Goal: Task Accomplishment & Management: Complete application form

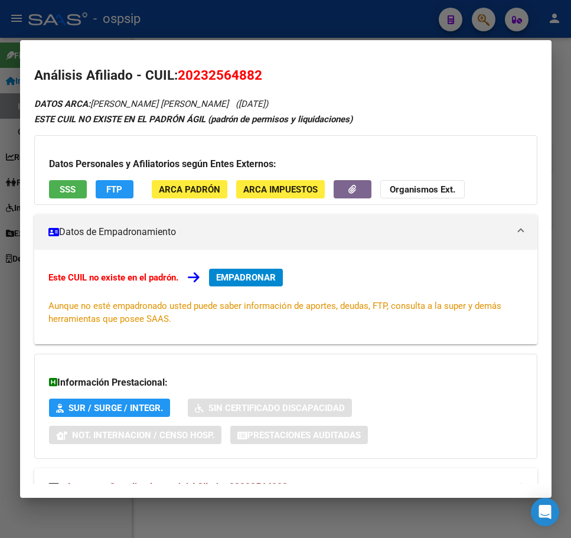
click at [247, 279] on span "EMPADRONAR" at bounding box center [246, 277] width 60 height 11
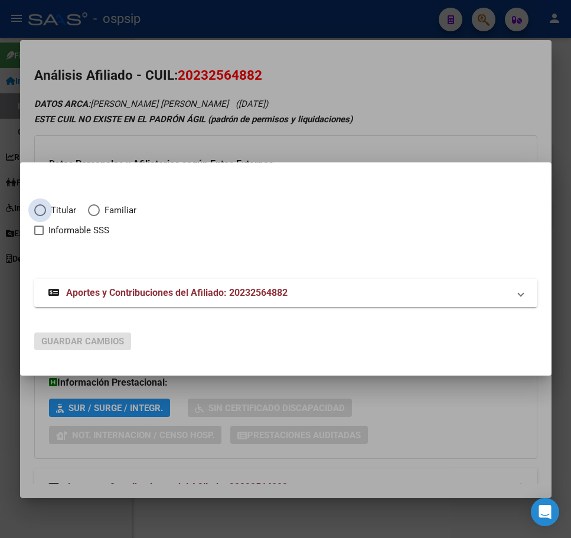
drag, startPoint x: 34, startPoint y: 209, endPoint x: 42, endPoint y: 211, distance: 9.2
click at [42, 211] on span "Elija una opción" at bounding box center [40, 210] width 12 height 12
click at [42, 211] on input "Titular" at bounding box center [40, 210] width 12 height 12
radio input "true"
checkbox input "true"
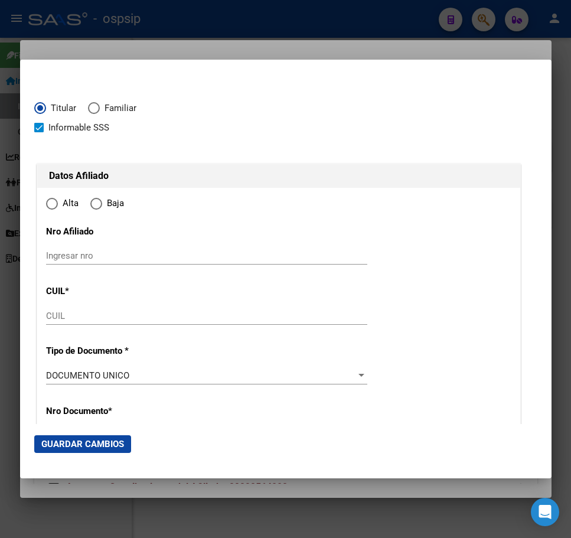
type input "20-23256488-2"
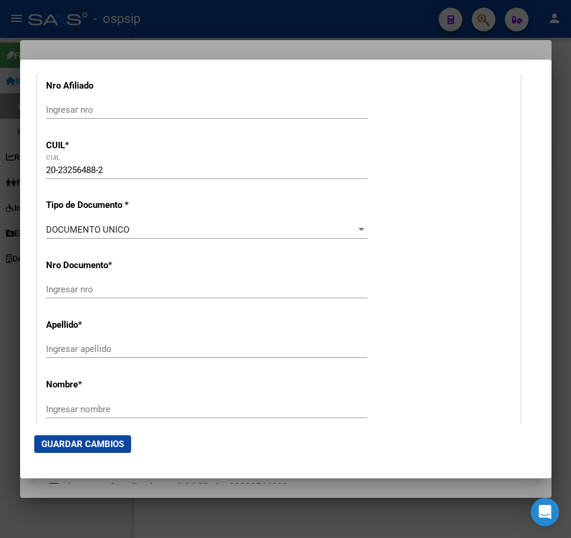
type input "23256488"
type input "VIVES"
type input "[PERSON_NAME]"
type input "[DATE]"
type input "SAN [PERSON_NAME]"
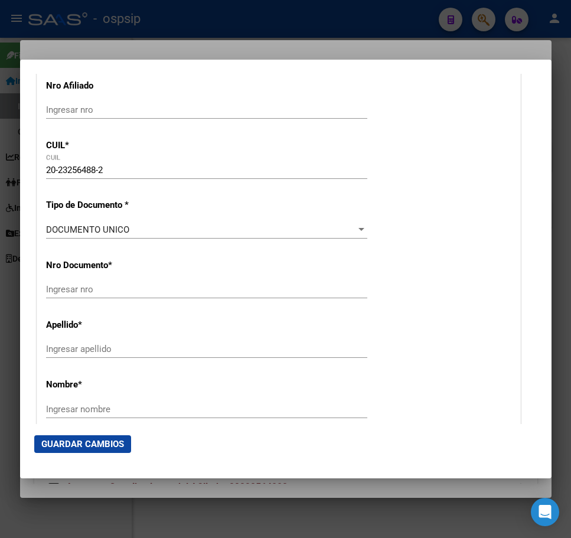
type input "1718"
type input "CENTENARIO"
type input "1140"
radio input "true"
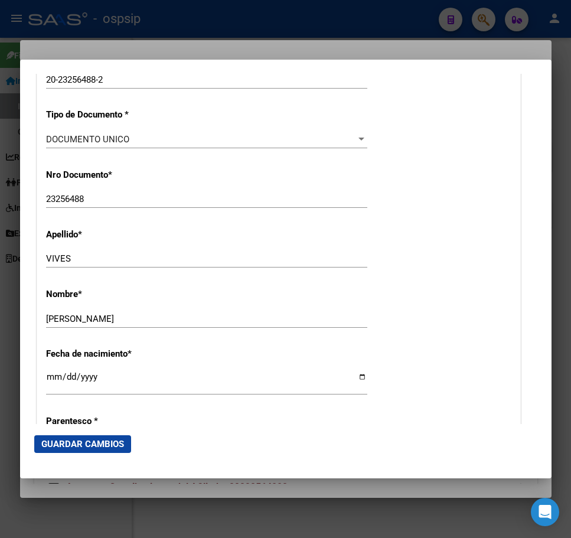
type input "SAN [PERSON_NAME]"
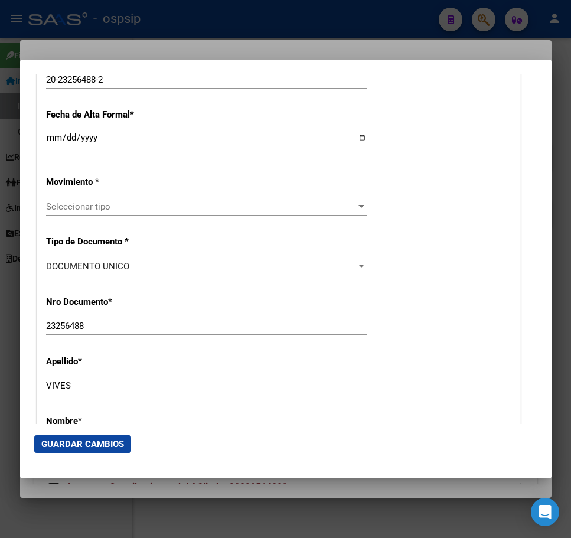
click at [273, 215] on div "Seleccionar tipo Seleccionar tipo" at bounding box center [206, 212] width 321 height 29
click at [48, 142] on input "Ingresar fecha" at bounding box center [206, 142] width 321 height 19
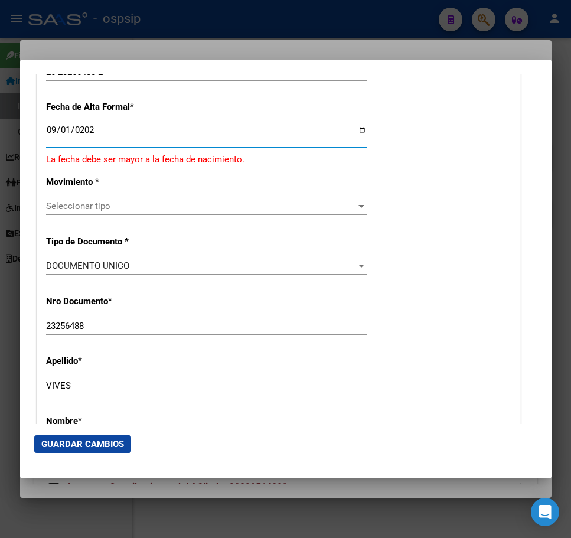
type input "[DATE]"
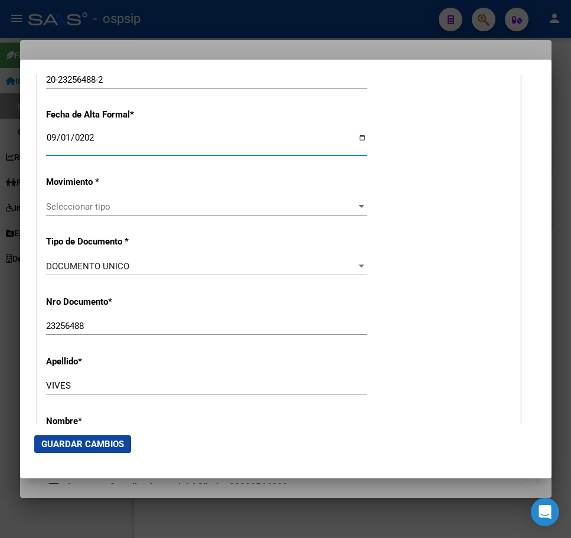
click at [239, 205] on span "Seleccionar tipo" at bounding box center [201, 206] width 310 height 11
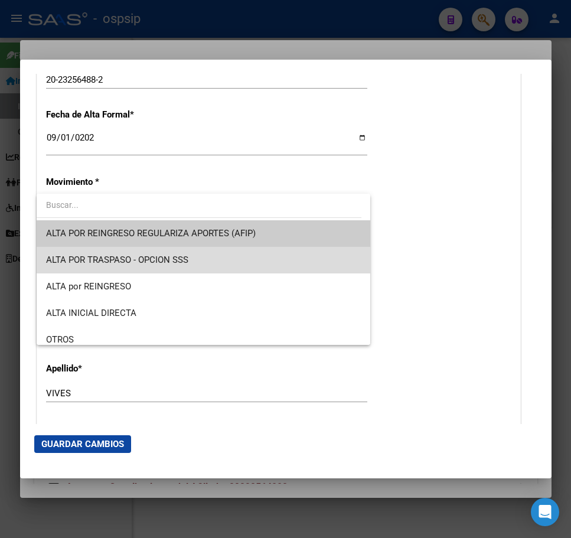
click at [242, 261] on span "ALTA POR TRASPASO - OPCION SSS" at bounding box center [203, 260] width 315 height 27
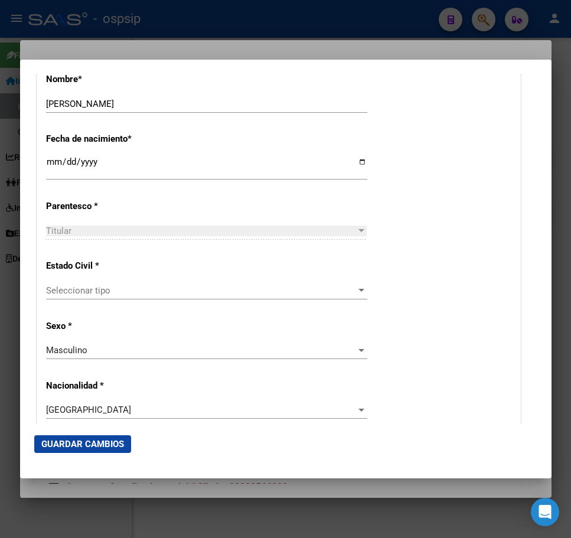
scroll to position [649, 0]
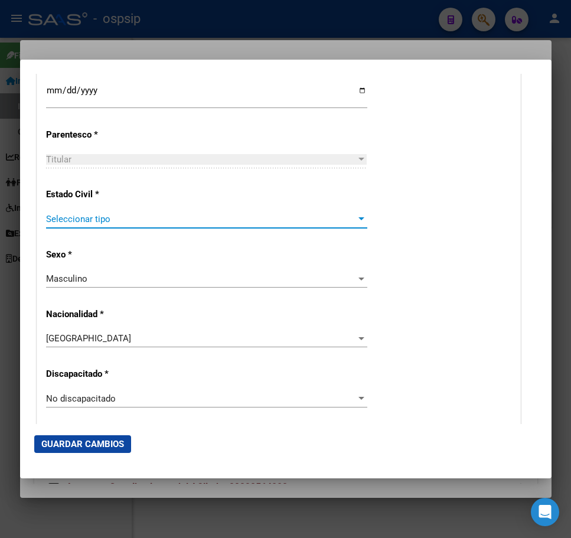
click at [182, 220] on span "Seleccionar tipo" at bounding box center [201, 219] width 310 height 11
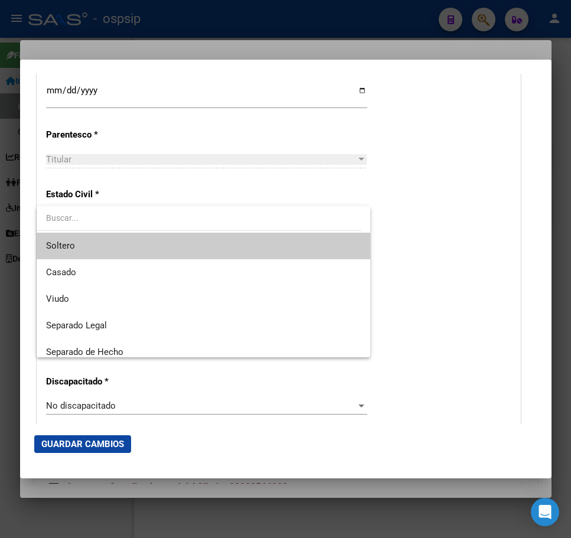
drag, startPoint x: 179, startPoint y: 237, endPoint x: 239, endPoint y: 219, distance: 62.9
click at [178, 237] on span "Soltero" at bounding box center [203, 246] width 315 height 27
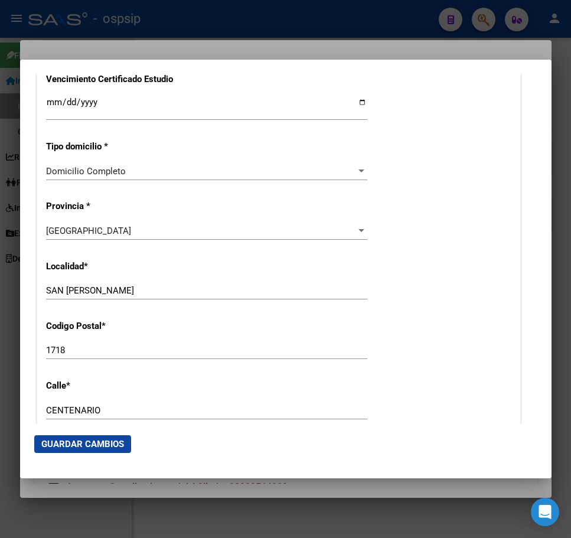
scroll to position [944, 0]
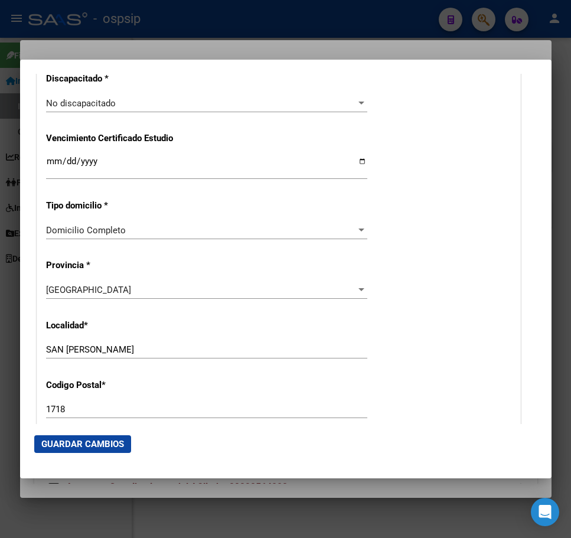
click at [228, 230] on div "Domicilio Completo" at bounding box center [201, 230] width 310 height 11
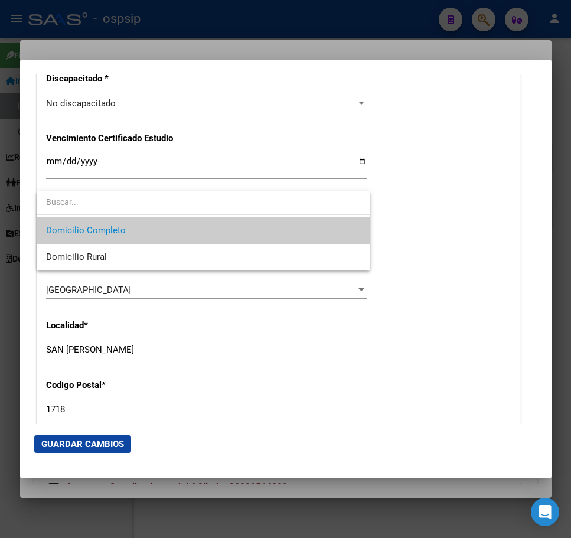
click at [228, 230] on span "Domicilio Completo" at bounding box center [203, 230] width 315 height 27
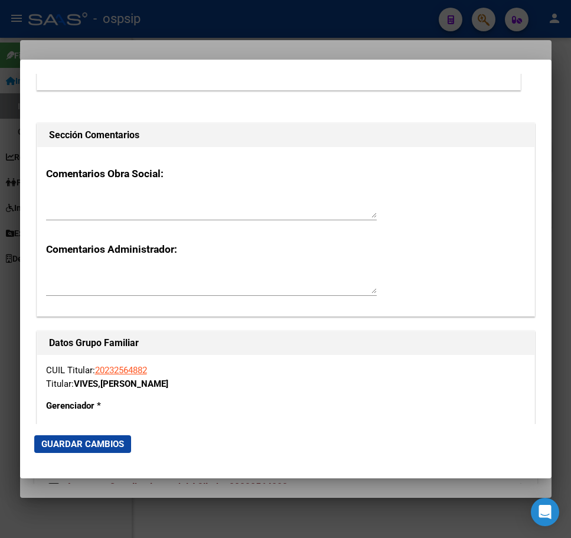
scroll to position [1948, 0]
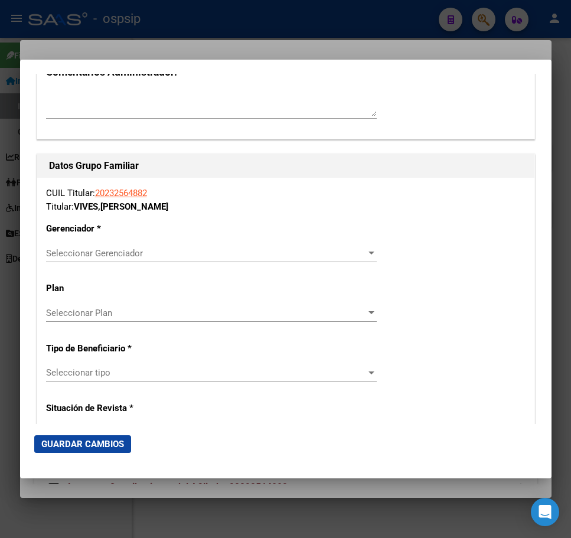
click at [204, 252] on span "Seleccionar Gerenciador" at bounding box center [206, 253] width 320 height 11
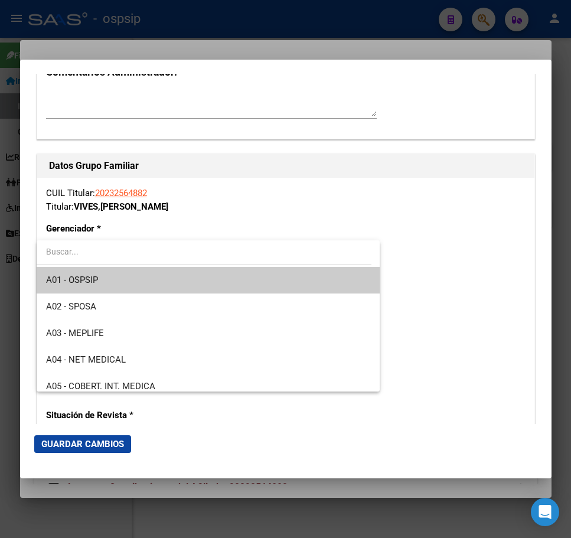
click at [202, 274] on span "A01 - OSPSIP" at bounding box center [208, 280] width 325 height 27
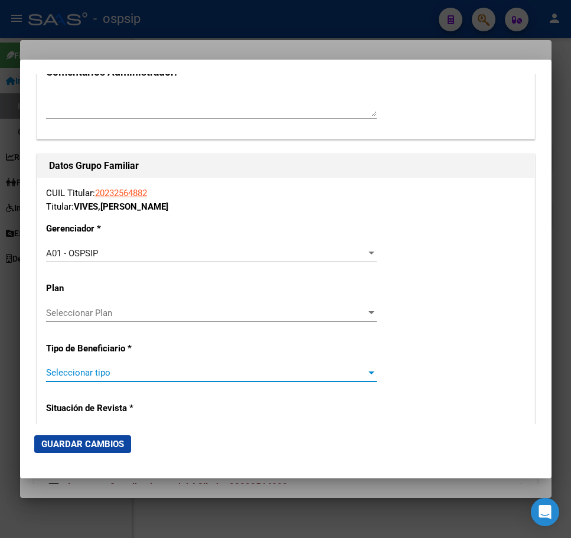
click at [173, 375] on span "Seleccionar tipo" at bounding box center [206, 372] width 320 height 11
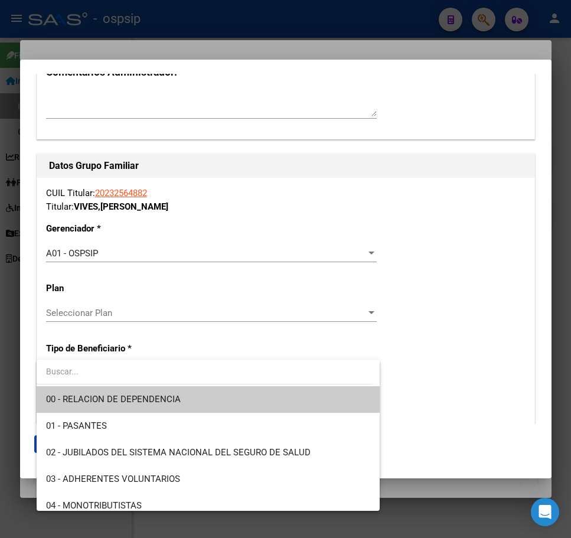
click at [184, 400] on span "00 - RELACION DE DEPENDENCIA" at bounding box center [208, 399] width 325 height 27
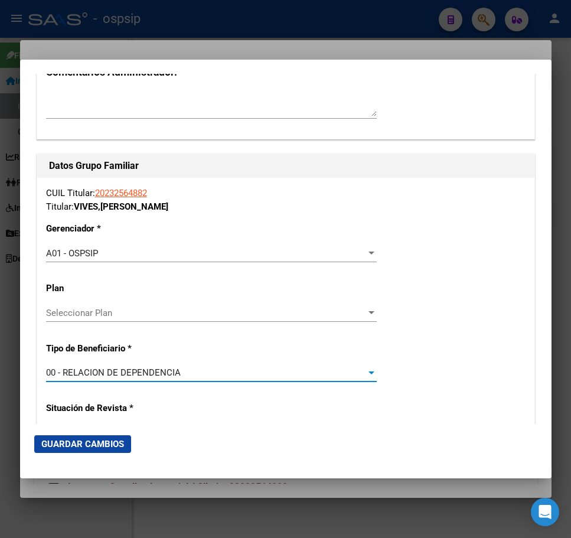
type input "30-71239679-9"
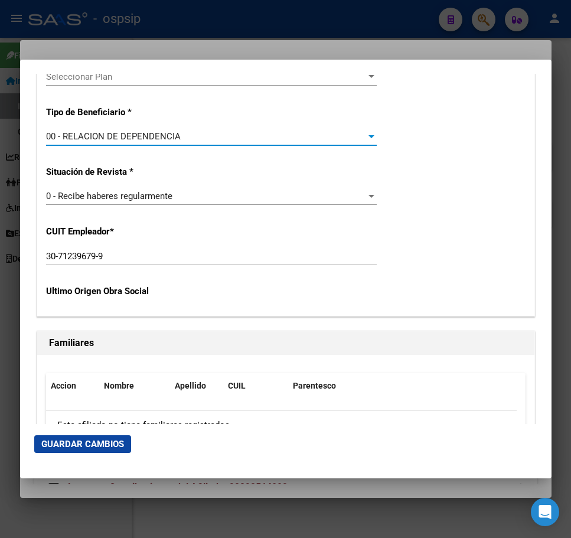
click at [94, 452] on button "Guardar Cambios" at bounding box center [82, 444] width 97 height 18
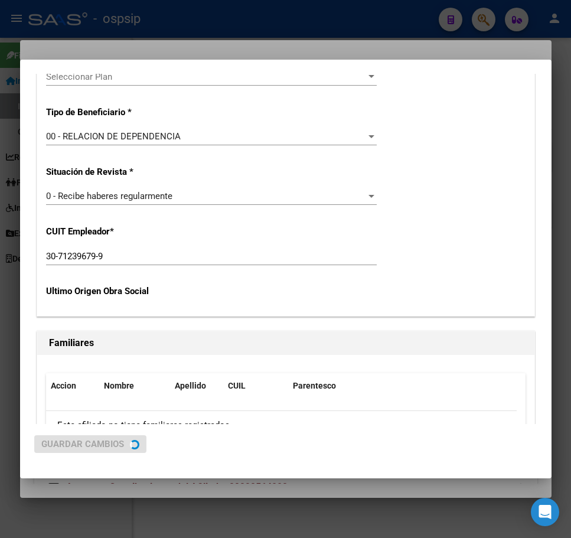
scroll to position [0, 0]
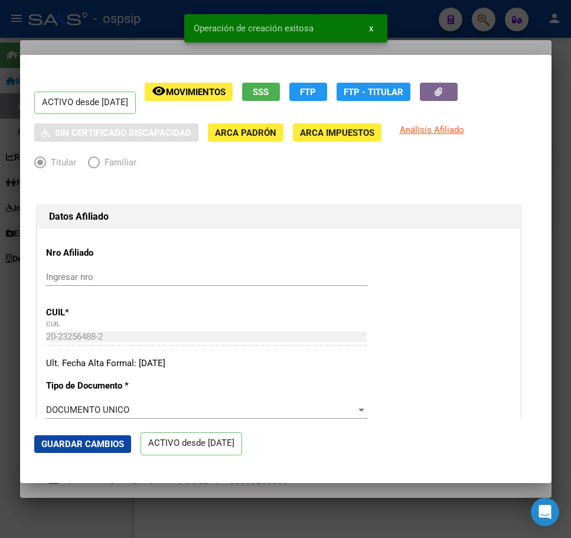
click at [423, 37] on div at bounding box center [285, 269] width 571 height 538
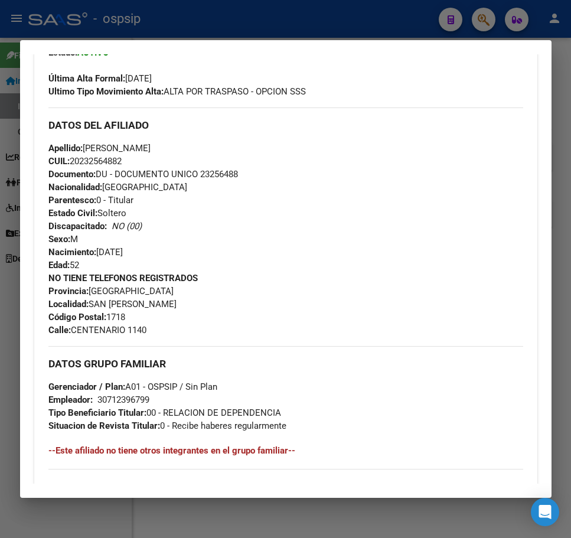
scroll to position [295, 0]
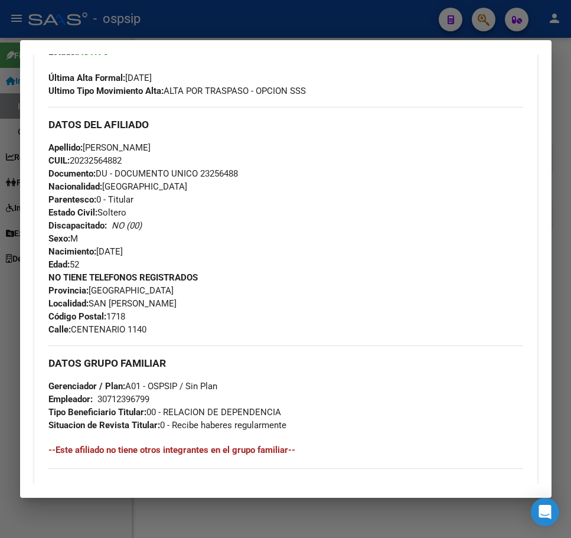
click at [208, 158] on div "Apellido: [PERSON_NAME]: 20232564882 Documento: DU - DOCUMENTO UNICO 23256488 N…" at bounding box center [285, 206] width 475 height 130
